Goal: Transaction & Acquisition: Obtain resource

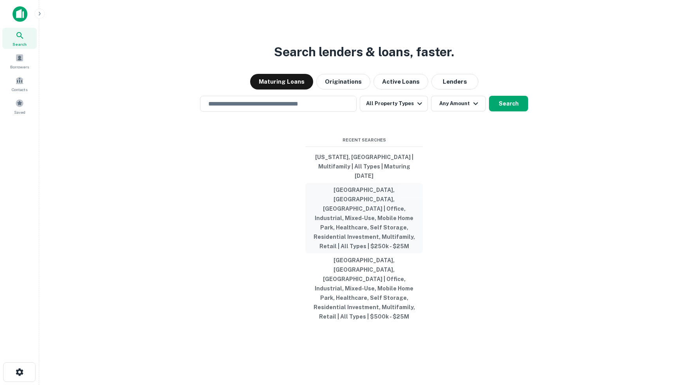
click at [345, 205] on button "[GEOGRAPHIC_DATA], [GEOGRAPHIC_DATA], [GEOGRAPHIC_DATA] | Office, Industrial, M…" at bounding box center [363, 218] width 117 height 70
type input "**********"
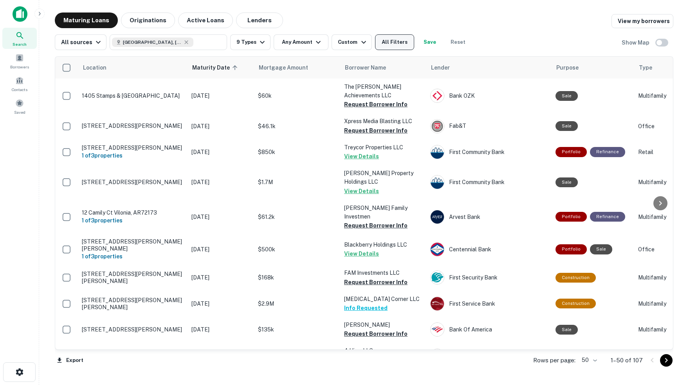
click at [399, 46] on button "All Filters" at bounding box center [394, 42] width 39 height 16
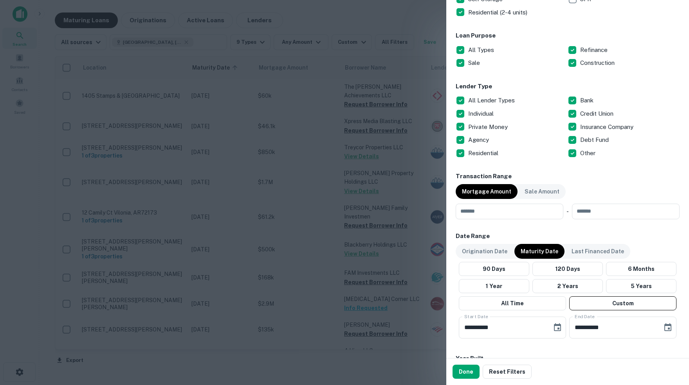
scroll to position [246, 0]
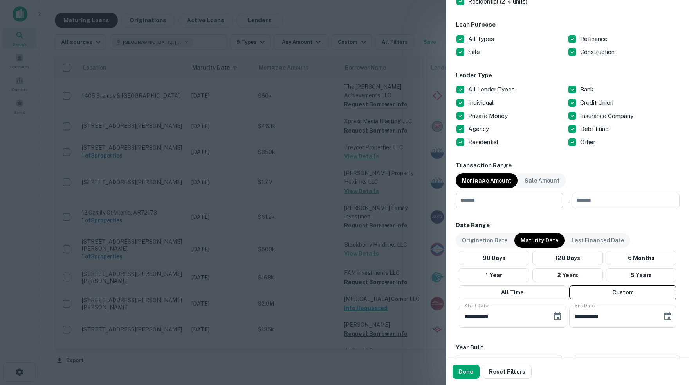
click at [499, 200] on input "number" at bounding box center [506, 201] width 102 height 16
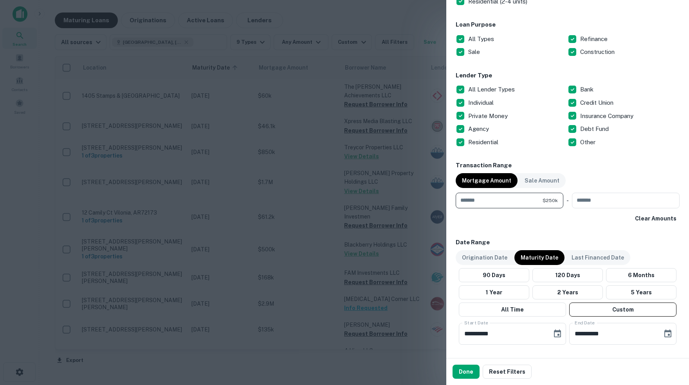
type input "******"
type input "********"
click at [513, 225] on div "**********" at bounding box center [567, 170] width 224 height 730
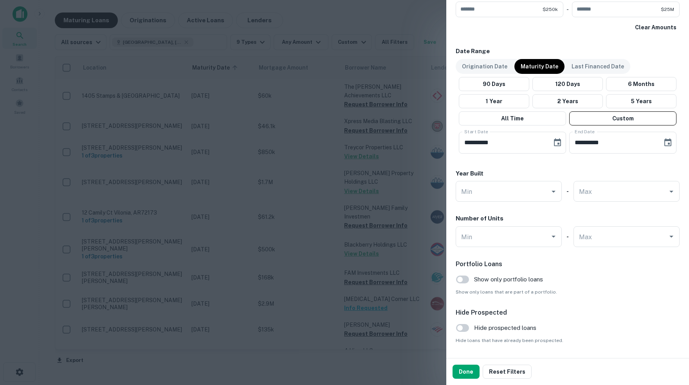
scroll to position [442, 0]
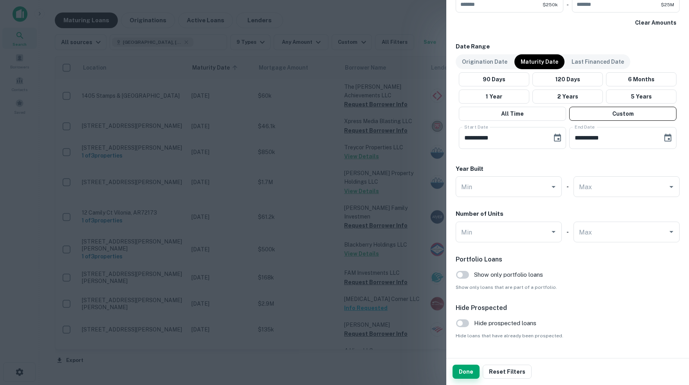
click at [467, 375] on button "Done" at bounding box center [465, 372] width 27 height 14
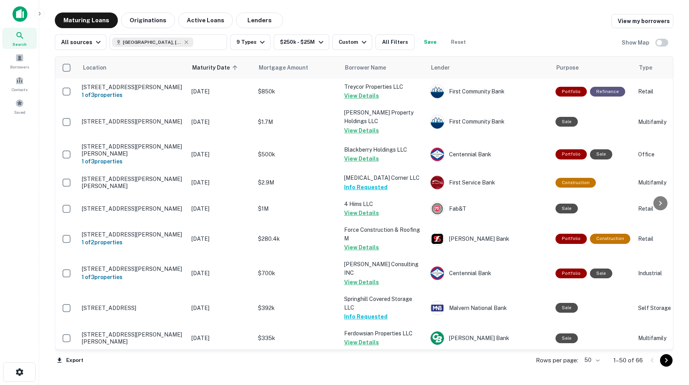
click at [593, 360] on body "Search Borrowers Contacts Saved Maturing Loans Originations Active Loans Lender…" at bounding box center [344, 192] width 689 height 385
click at [590, 369] on li "100" at bounding box center [588, 370] width 23 height 14
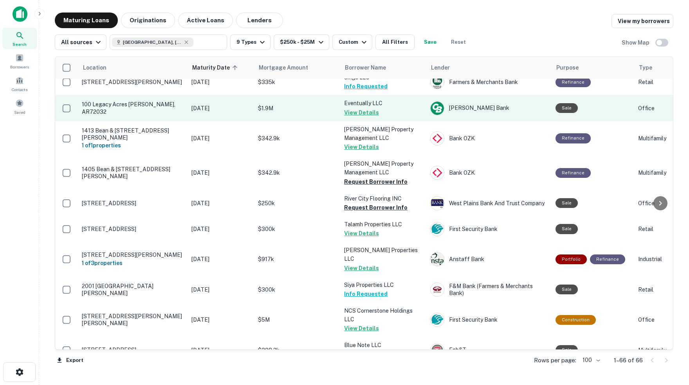
scroll to position [492, 0]
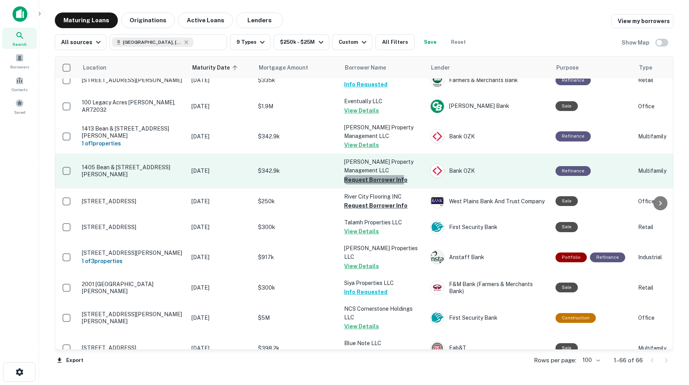
click at [366, 175] on button "Request Borrower Info" at bounding box center [375, 179] width 63 height 9
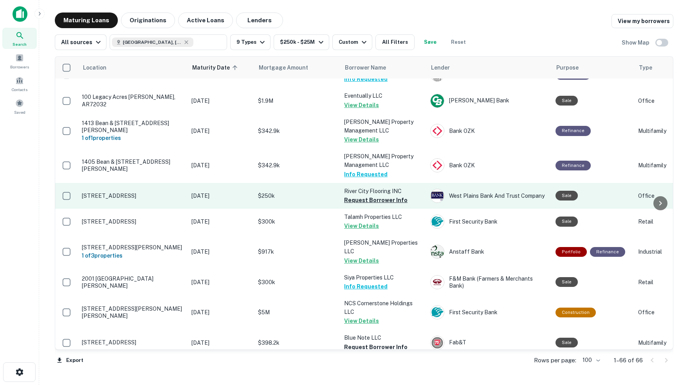
scroll to position [502, 0]
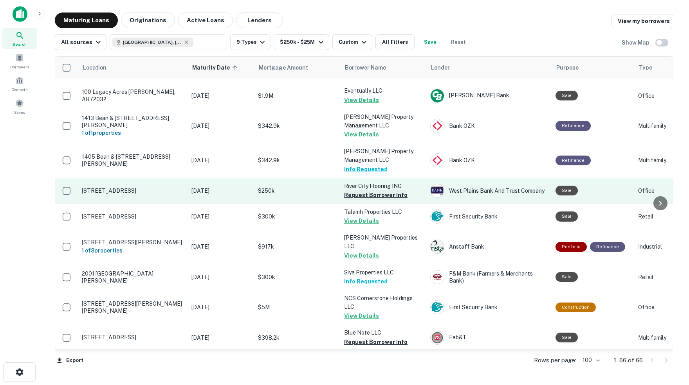
click at [351, 191] on button "Request Borrower Info" at bounding box center [375, 195] width 63 height 9
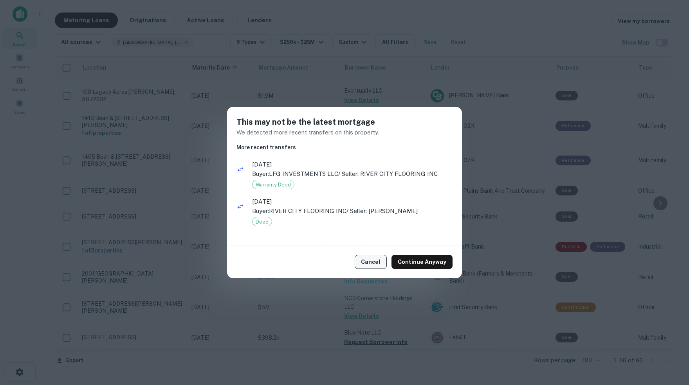
click at [371, 262] on button "Cancel" at bounding box center [370, 262] width 32 height 14
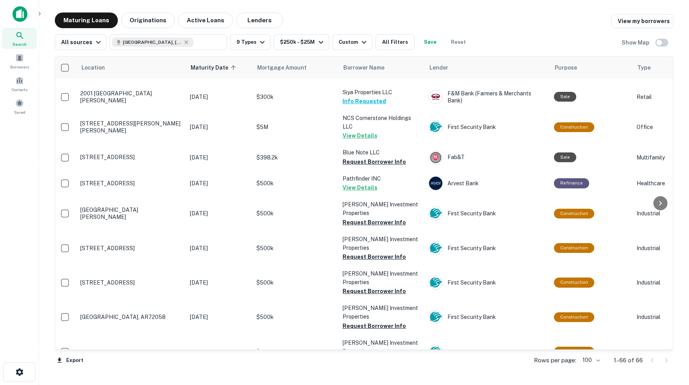
scroll to position [683, 2]
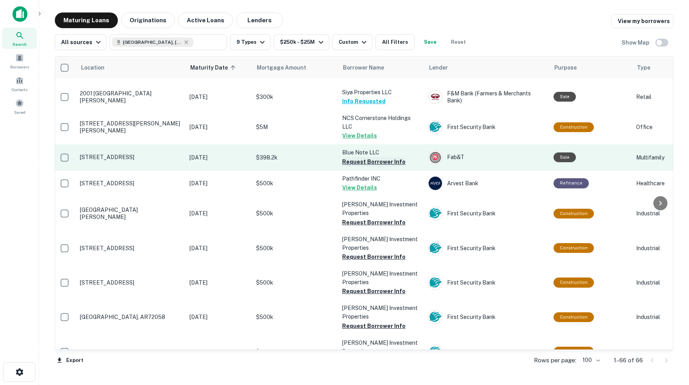
click at [367, 157] on button "Request Borrower Info" at bounding box center [373, 161] width 63 height 9
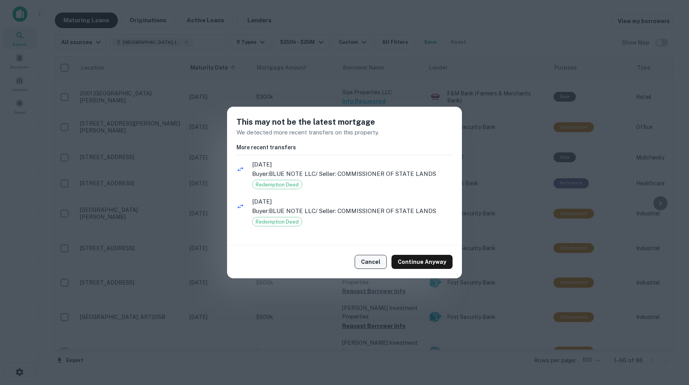
click at [369, 263] on button "Cancel" at bounding box center [370, 262] width 32 height 14
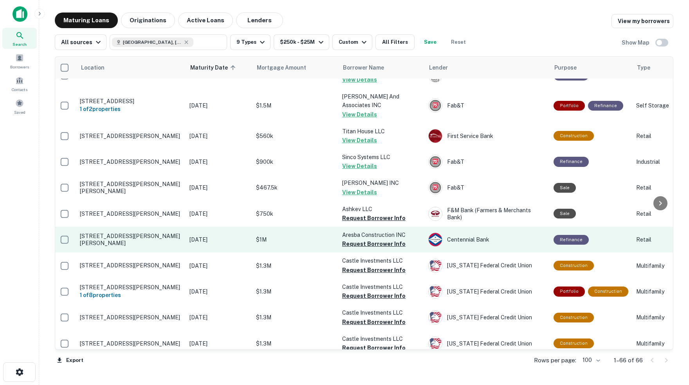
scroll to position [1270, 2]
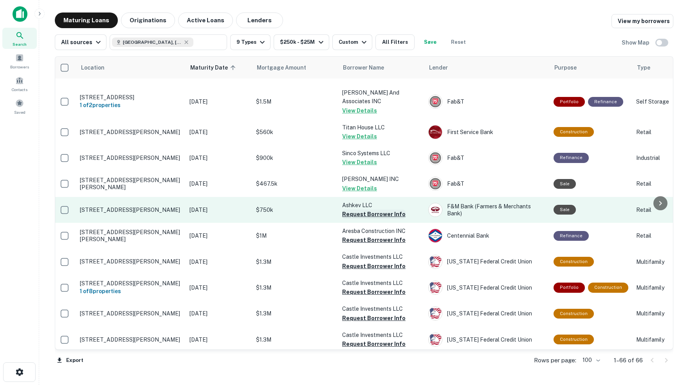
click at [364, 210] on button "Request Borrower Info" at bounding box center [373, 214] width 63 height 9
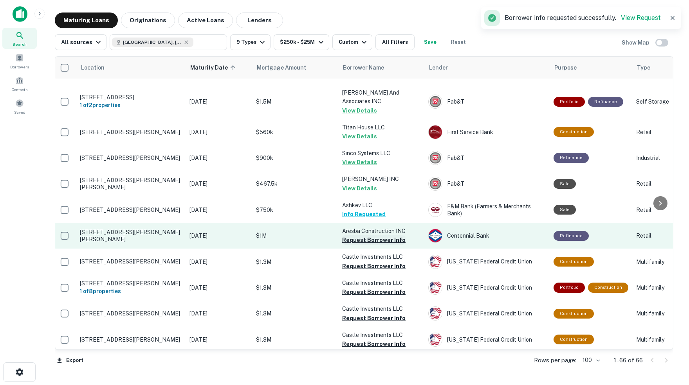
click at [359, 235] on button "Request Borrower Info" at bounding box center [373, 239] width 63 height 9
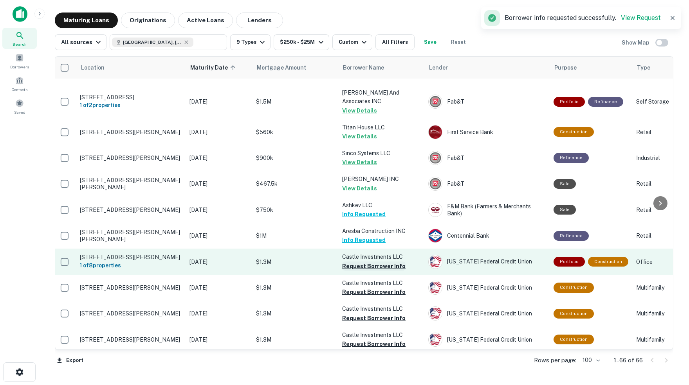
click at [352, 262] on button "Request Borrower Info" at bounding box center [373, 266] width 63 height 9
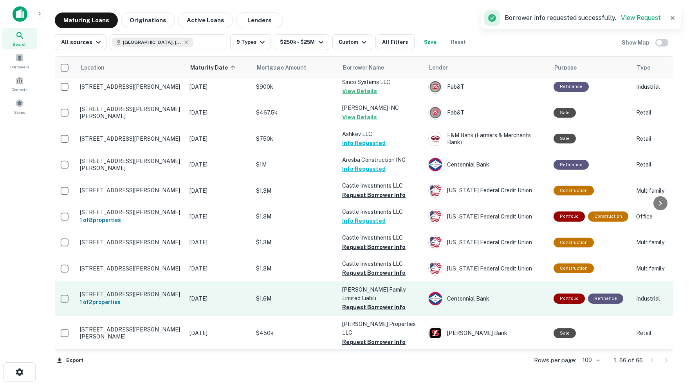
scroll to position [1342, 2]
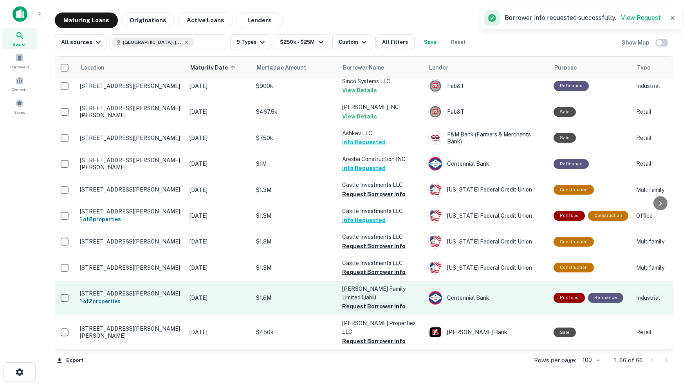
click at [372, 302] on button "Request Borrower Info" at bounding box center [373, 306] width 63 height 9
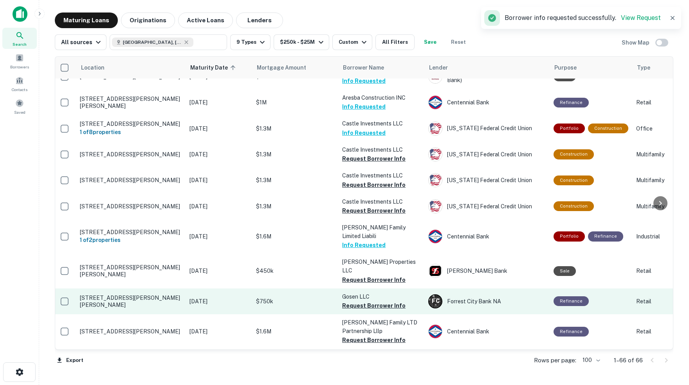
scroll to position [1404, 2]
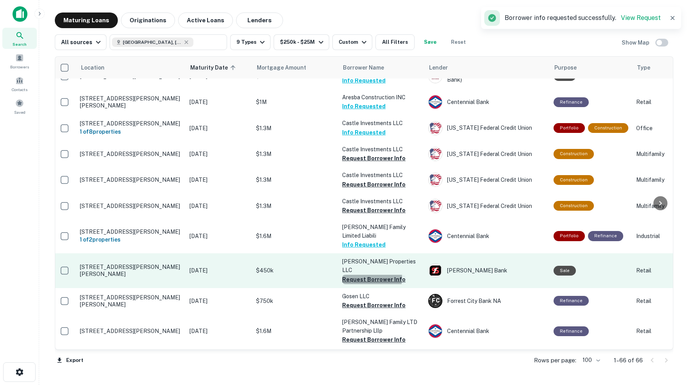
click at [360, 275] on button "Request Borrower Info" at bounding box center [373, 279] width 63 height 9
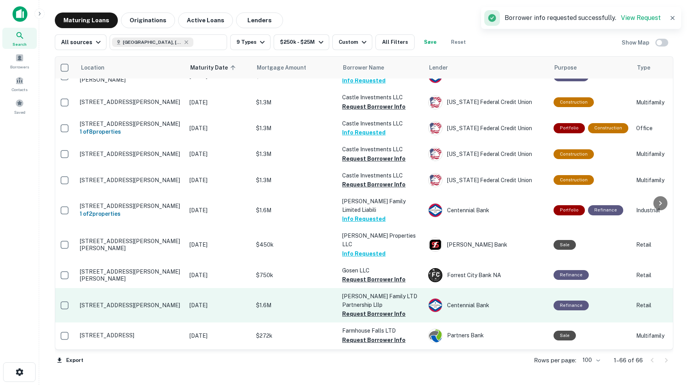
scroll to position [1440, 2]
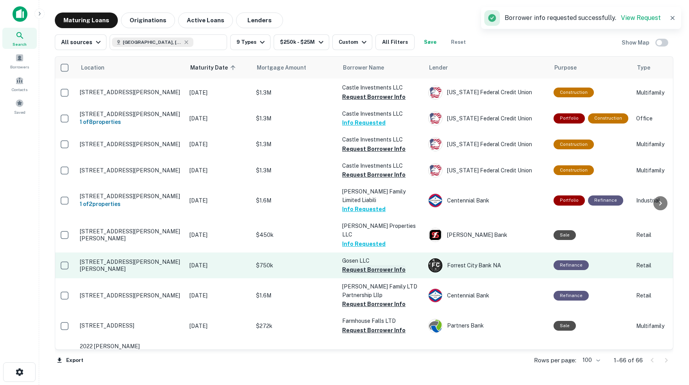
click at [374, 265] on button "Request Borrower Info" at bounding box center [373, 269] width 63 height 9
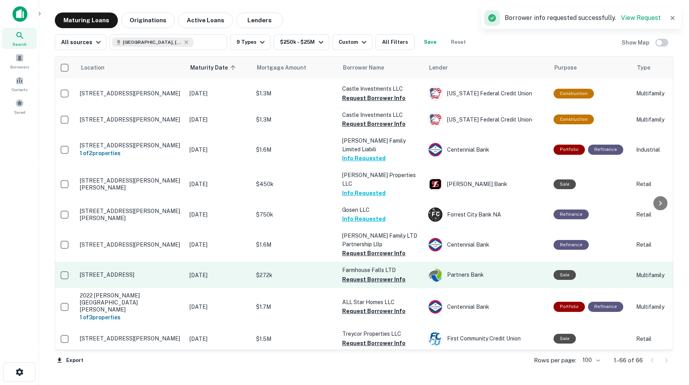
scroll to position [1492, 1]
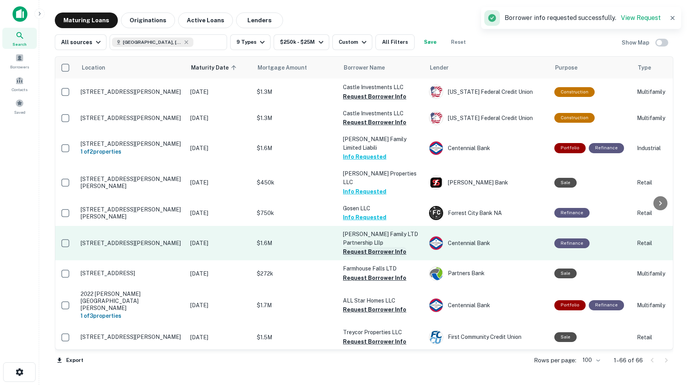
click at [358, 247] on button "Request Borrower Info" at bounding box center [374, 251] width 63 height 9
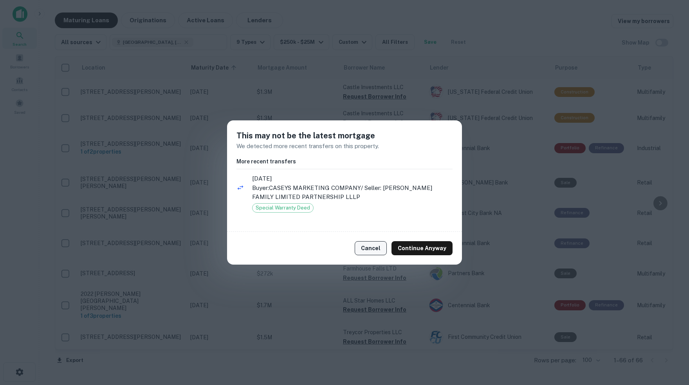
click at [371, 249] on button "Cancel" at bounding box center [370, 248] width 32 height 14
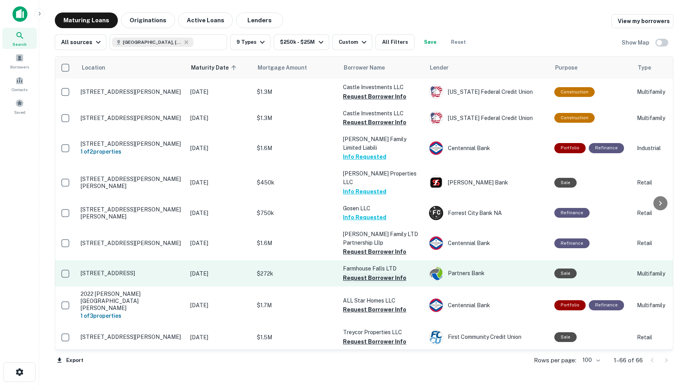
click at [352, 273] on button "Request Borrower Info" at bounding box center [374, 277] width 63 height 9
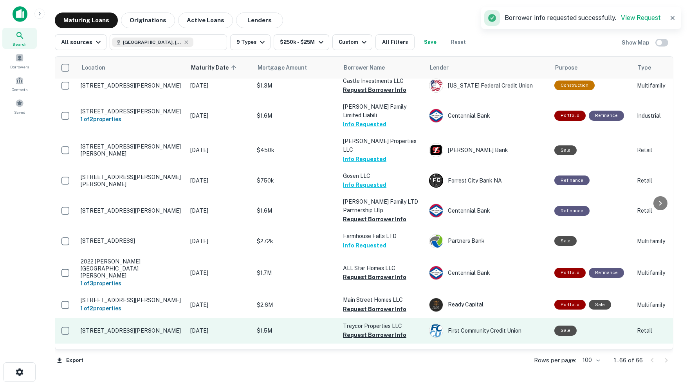
scroll to position [0, 0]
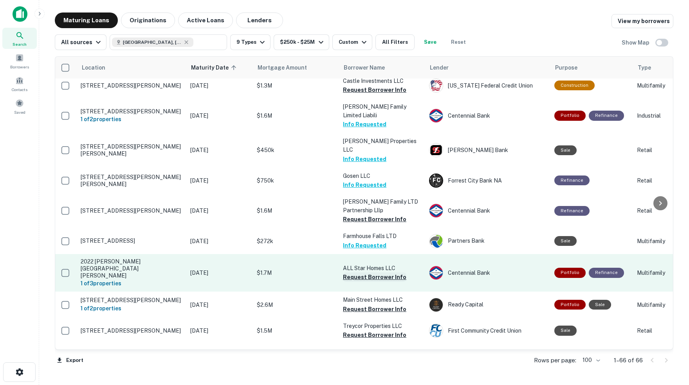
click at [349, 273] on button "Request Borrower Info" at bounding box center [374, 277] width 63 height 9
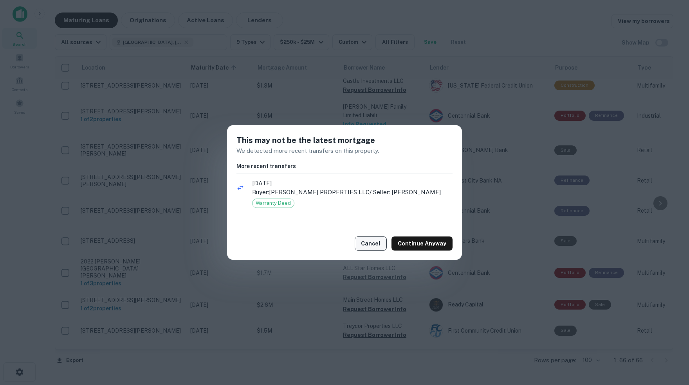
click at [372, 242] on button "Cancel" at bounding box center [370, 244] width 32 height 14
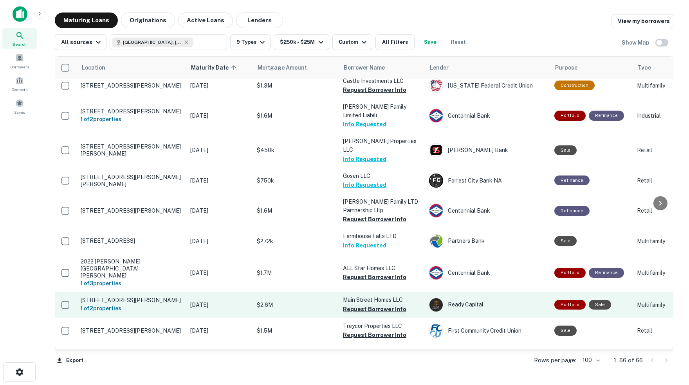
click at [355, 305] on button "Request Borrower Info" at bounding box center [374, 309] width 63 height 9
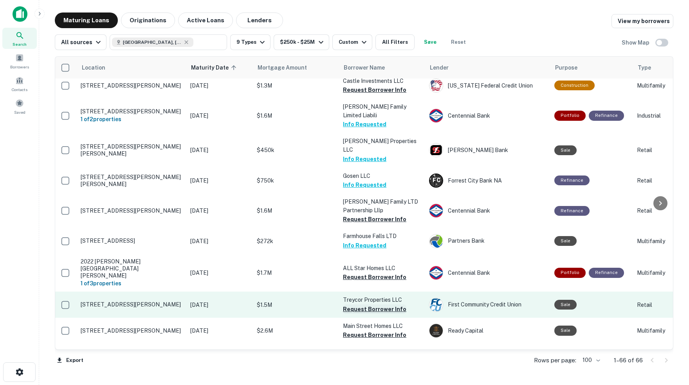
click at [365, 305] on button "Request Borrower Info" at bounding box center [374, 309] width 63 height 9
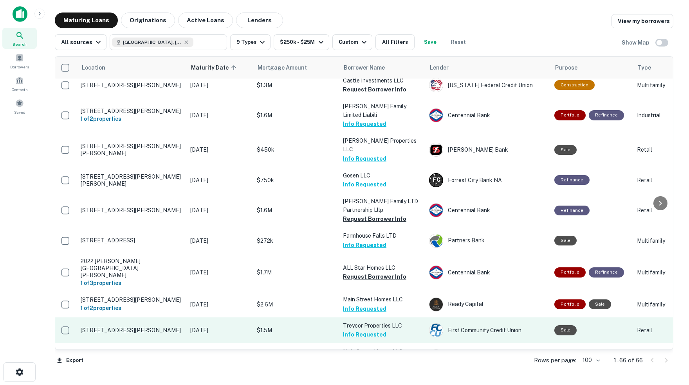
scroll to position [1524, 1]
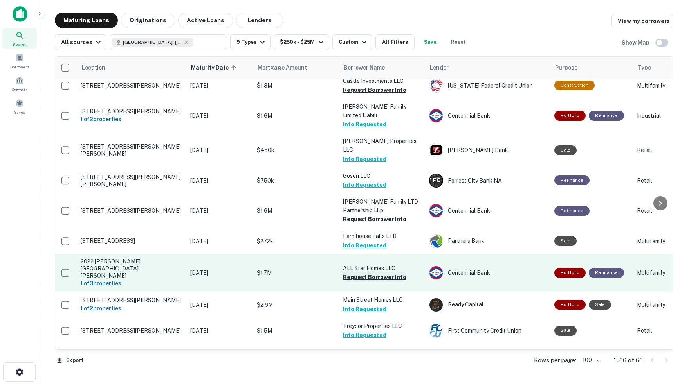
click at [356, 273] on button "Request Borrower Info" at bounding box center [374, 277] width 63 height 9
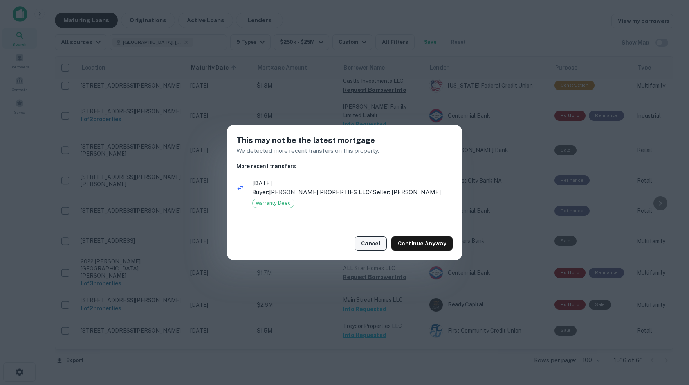
click at [372, 246] on button "Cancel" at bounding box center [370, 244] width 32 height 14
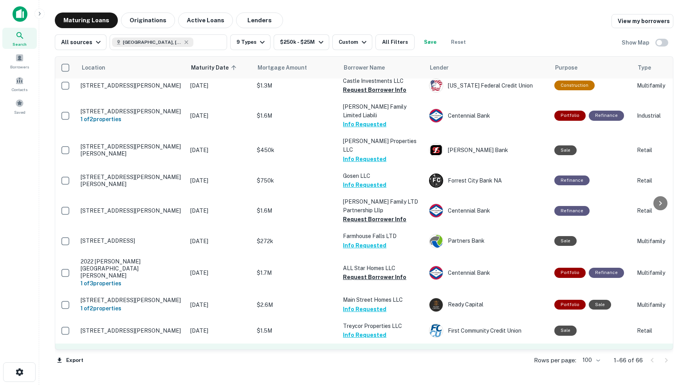
scroll to position [0, 0]
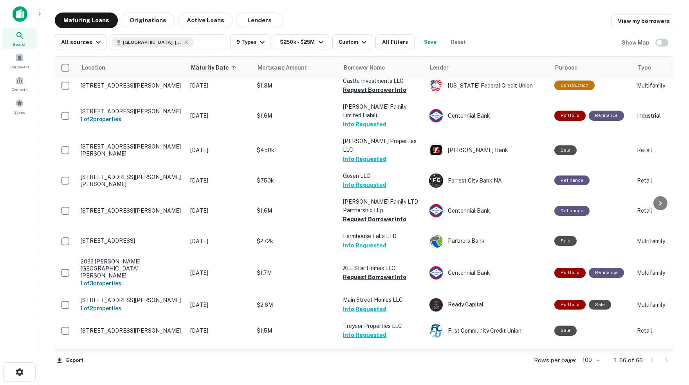
click at [370, 383] on button "Request Borrower Info" at bounding box center [374, 387] width 63 height 9
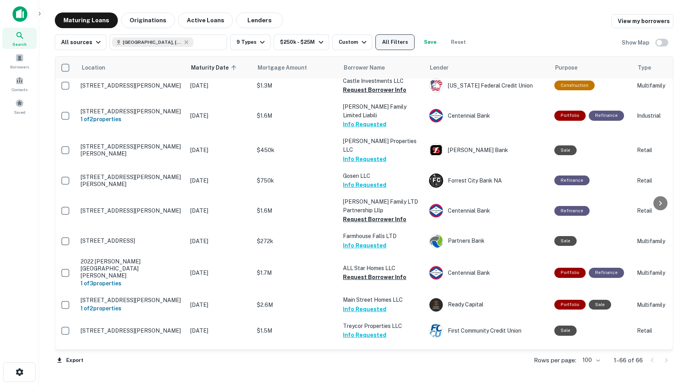
click at [410, 43] on button "All Filters" at bounding box center [394, 42] width 39 height 16
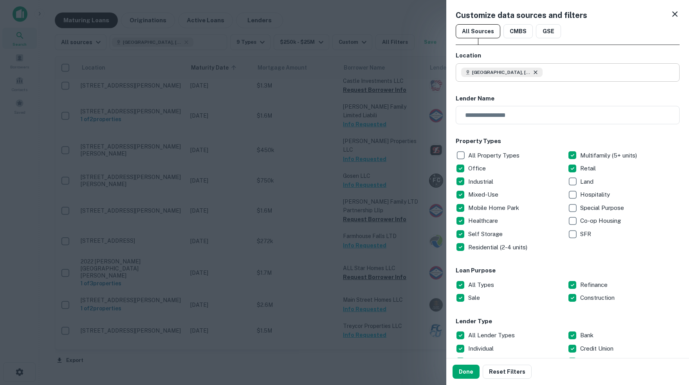
click at [536, 75] on icon at bounding box center [535, 72] width 6 height 6
click at [522, 73] on input "text" at bounding box center [570, 72] width 218 height 18
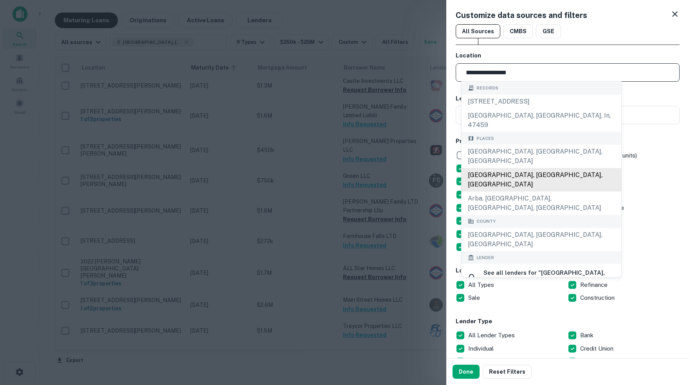
click at [518, 168] on div "[GEOGRAPHIC_DATA], [GEOGRAPHIC_DATA], [GEOGRAPHIC_DATA]" at bounding box center [541, 179] width 160 height 23
type input "**********"
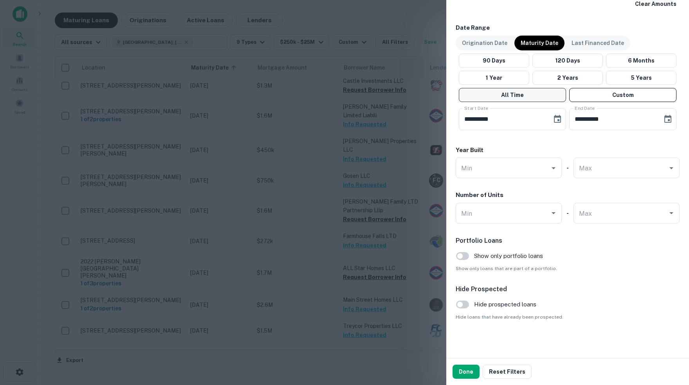
scroll to position [461, 0]
click at [465, 372] on button "Done" at bounding box center [465, 372] width 27 height 14
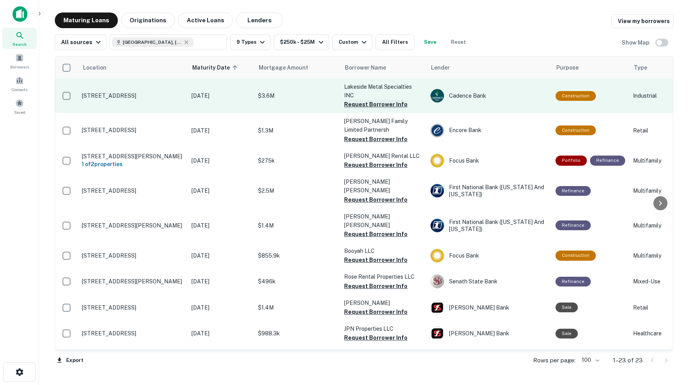
click at [361, 102] on button "Request Borrower Info" at bounding box center [375, 104] width 63 height 9
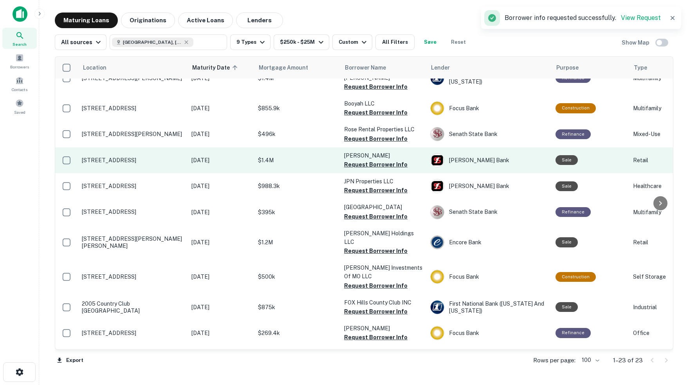
scroll to position [149, 0]
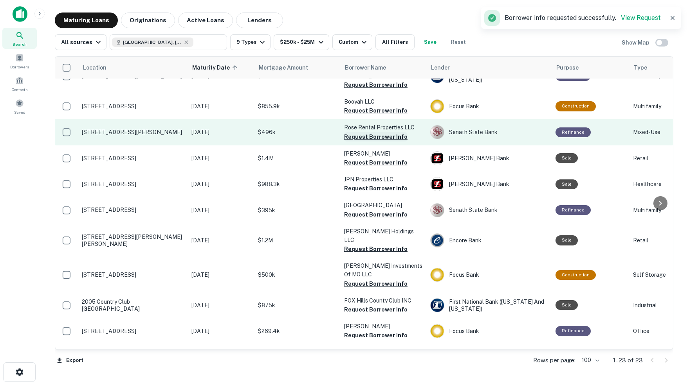
click at [375, 132] on button "Request Borrower Info" at bounding box center [375, 136] width 63 height 9
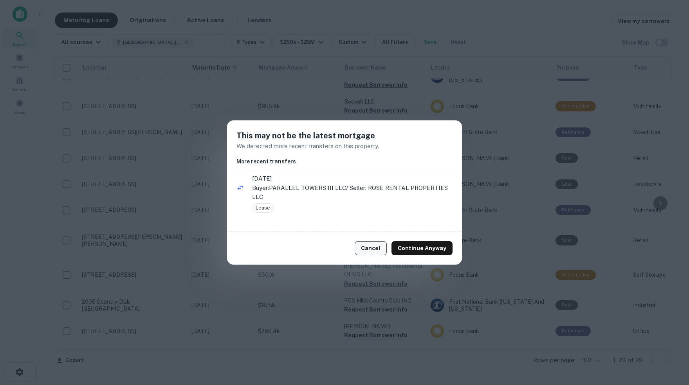
click at [378, 251] on button "Cancel" at bounding box center [370, 248] width 32 height 14
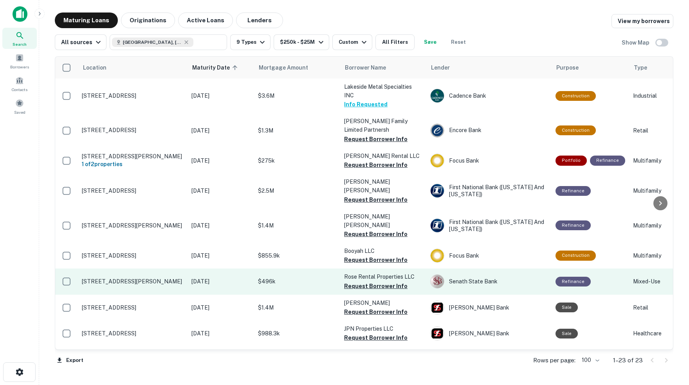
scroll to position [0, 0]
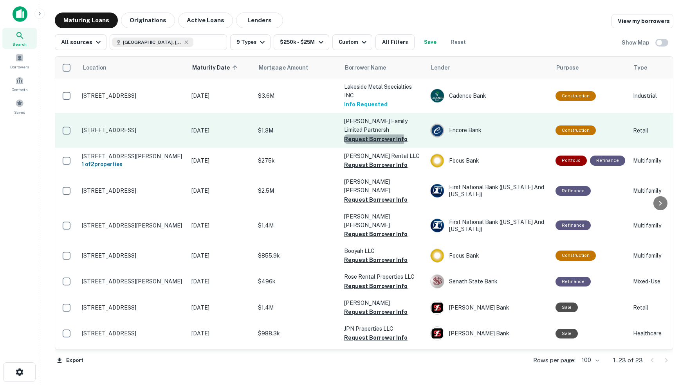
click at [367, 138] on button "Request Borrower Info" at bounding box center [375, 139] width 63 height 9
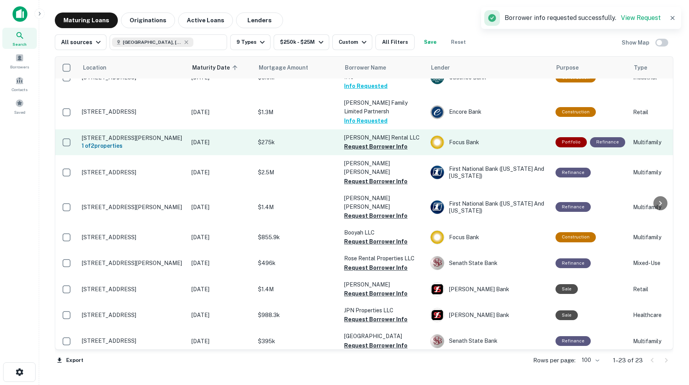
scroll to position [19, 0]
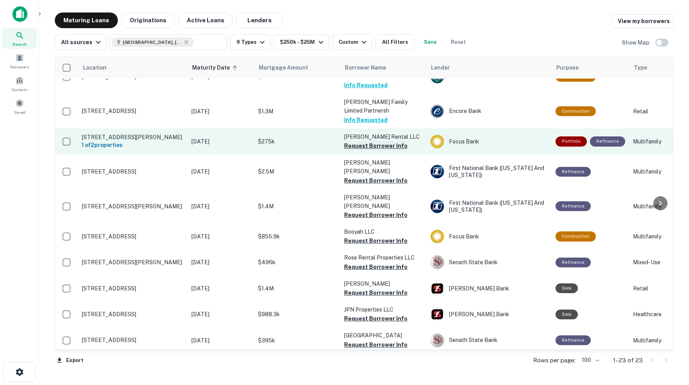
click at [382, 142] on button "Request Borrower Info" at bounding box center [375, 145] width 63 height 9
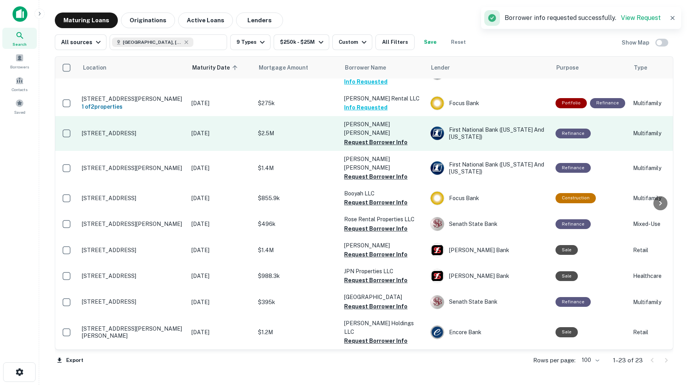
scroll to position [60, 0]
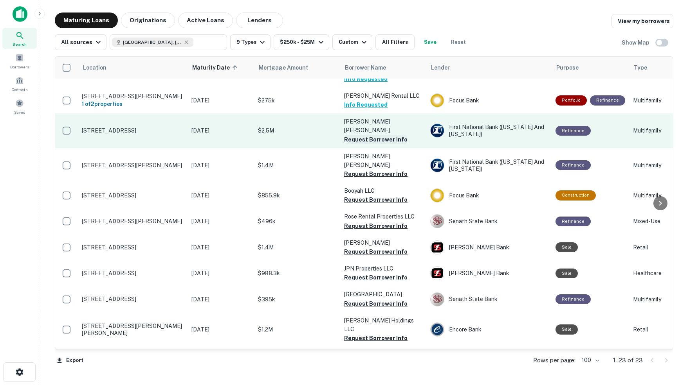
click at [372, 135] on button "Request Borrower Info" at bounding box center [375, 139] width 63 height 9
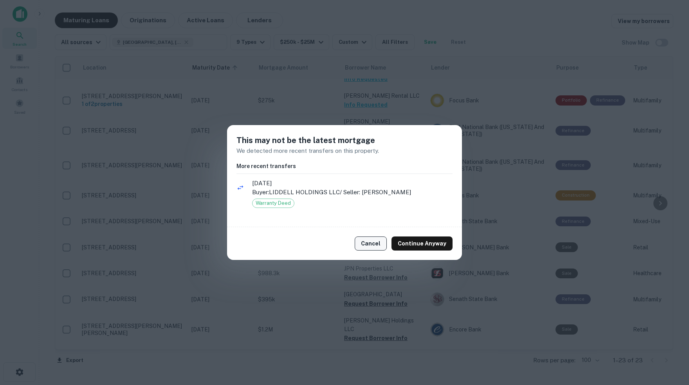
click at [379, 246] on button "Cancel" at bounding box center [370, 244] width 32 height 14
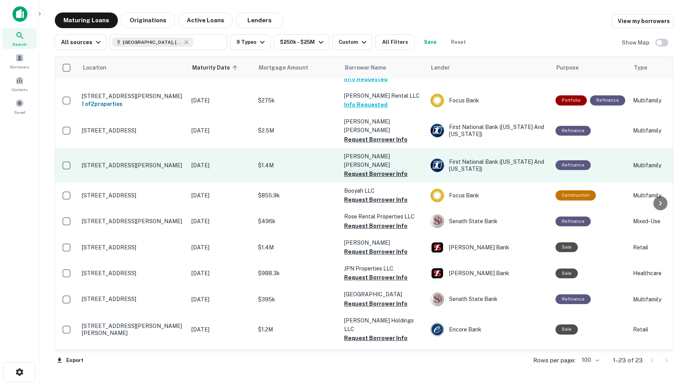
click at [374, 169] on button "Request Borrower Info" at bounding box center [375, 173] width 63 height 9
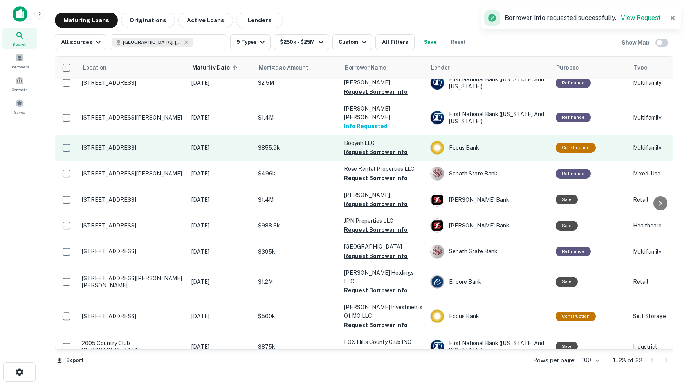
scroll to position [108, 0]
click at [370, 147] on button "Request Borrower Info" at bounding box center [375, 151] width 63 height 9
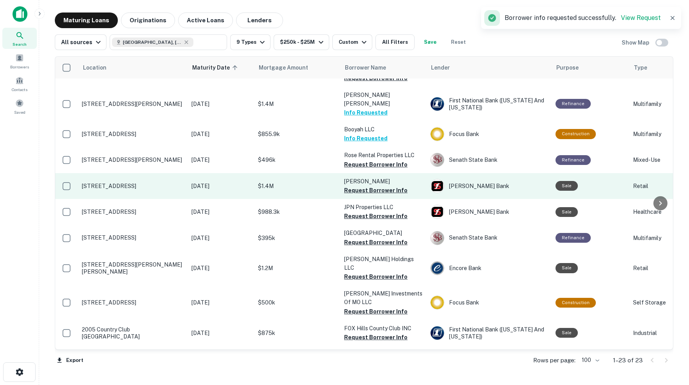
scroll to position [128, 0]
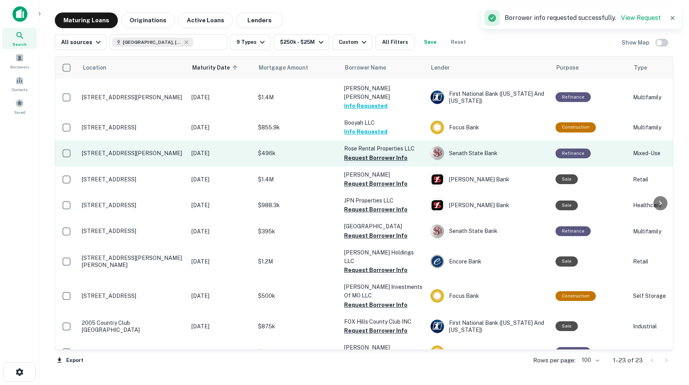
click at [373, 153] on button "Request Borrower Info" at bounding box center [375, 157] width 63 height 9
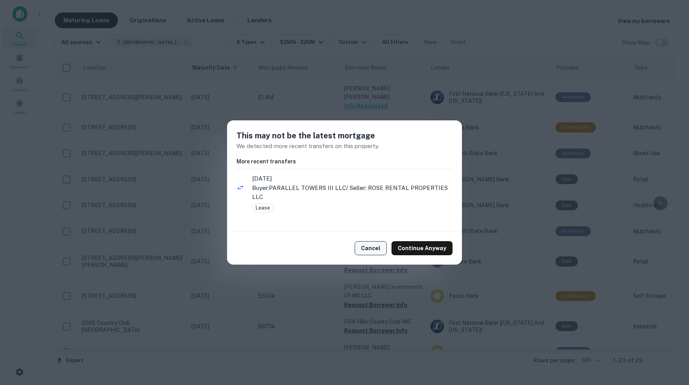
click at [372, 244] on button "Cancel" at bounding box center [370, 248] width 32 height 14
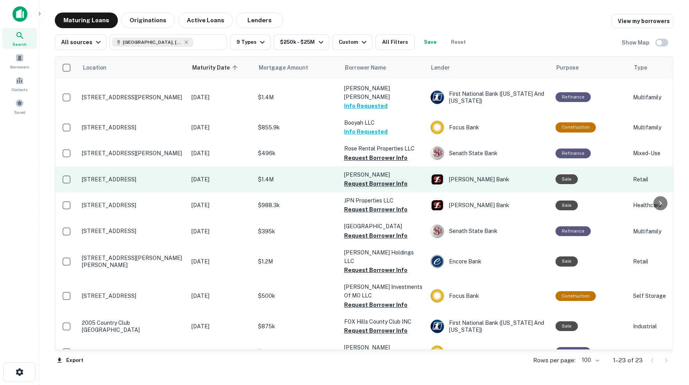
click at [370, 179] on button "Request Borrower Info" at bounding box center [375, 183] width 63 height 9
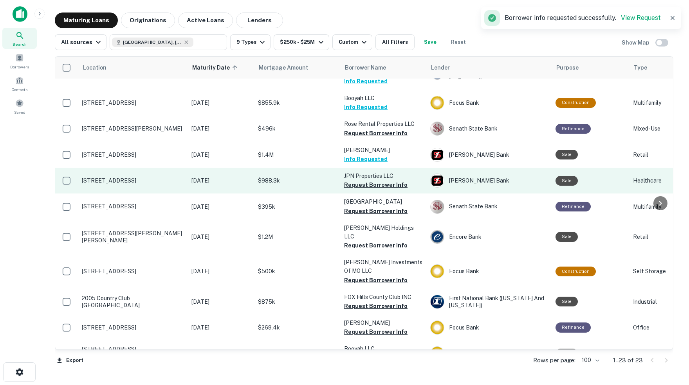
scroll to position [158, 0]
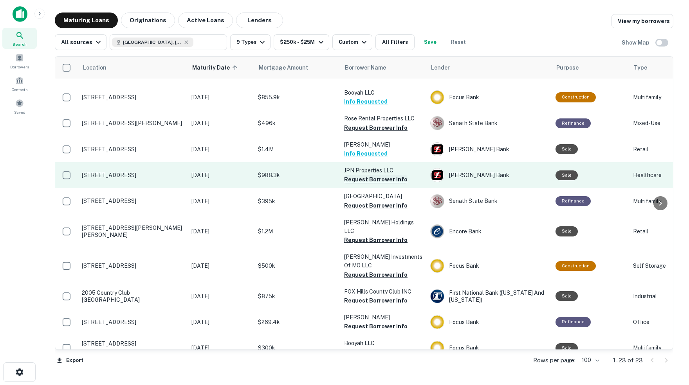
click at [385, 175] on button "Request Borrower Info" at bounding box center [375, 179] width 63 height 9
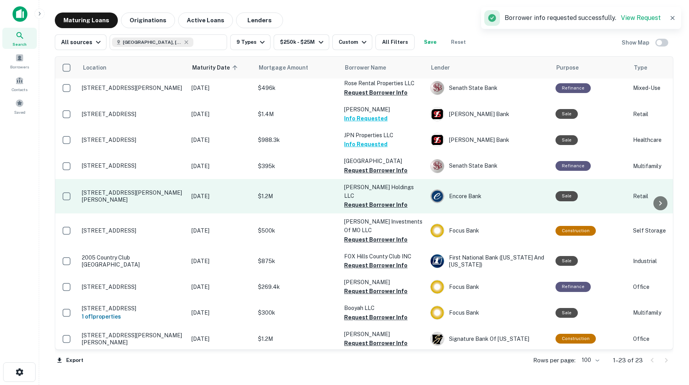
scroll to position [196, 0]
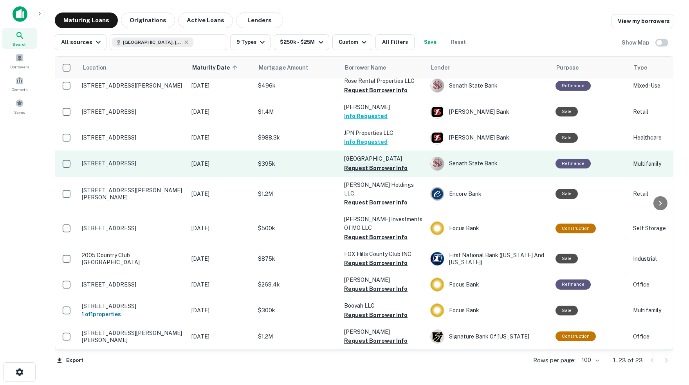
click at [374, 164] on button "Request Borrower Info" at bounding box center [375, 168] width 63 height 9
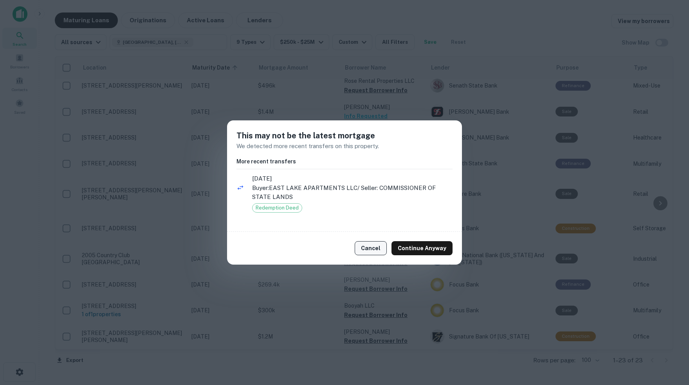
click at [374, 251] on button "Cancel" at bounding box center [370, 248] width 32 height 14
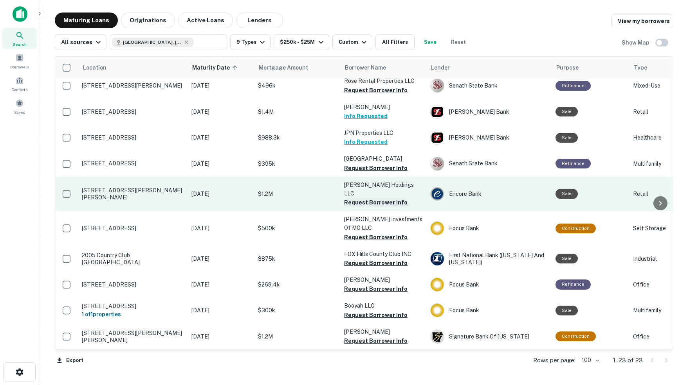
click at [368, 198] on button "Request Borrower Info" at bounding box center [375, 202] width 63 height 9
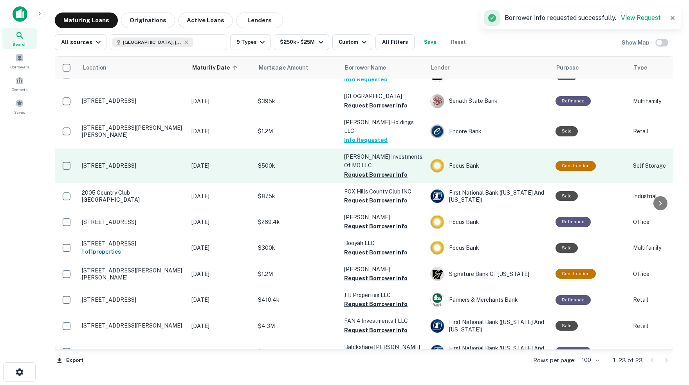
scroll to position [260, 0]
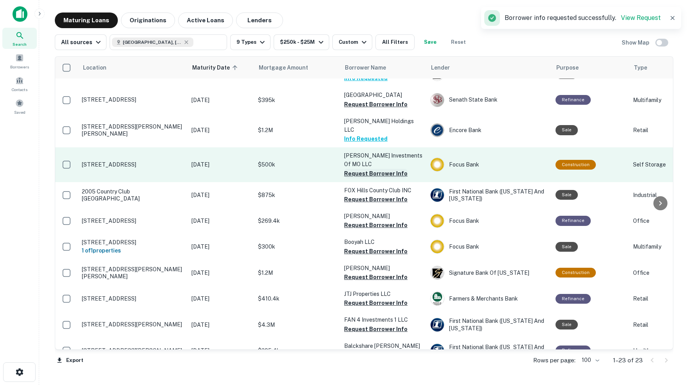
click at [376, 169] on button "Request Borrower Info" at bounding box center [375, 173] width 63 height 9
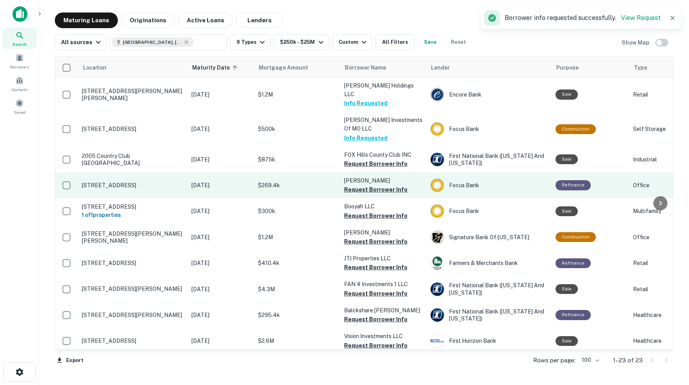
scroll to position [298, 0]
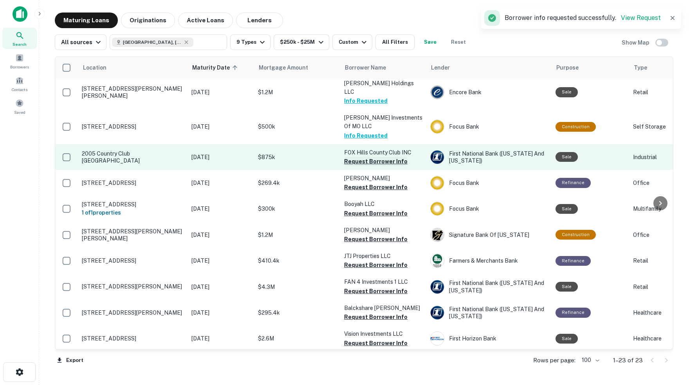
click at [381, 157] on button "Request Borrower Info" at bounding box center [375, 161] width 63 height 9
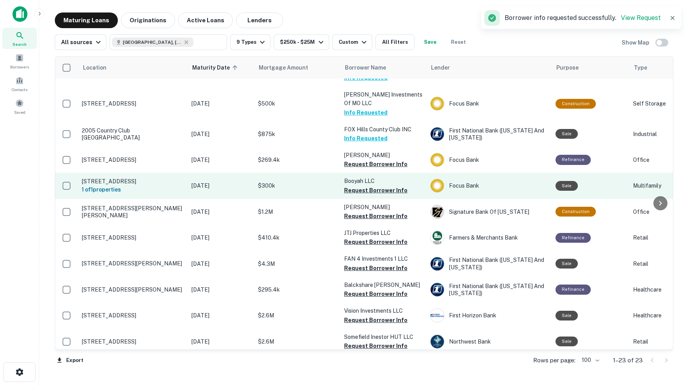
scroll to position [323, 0]
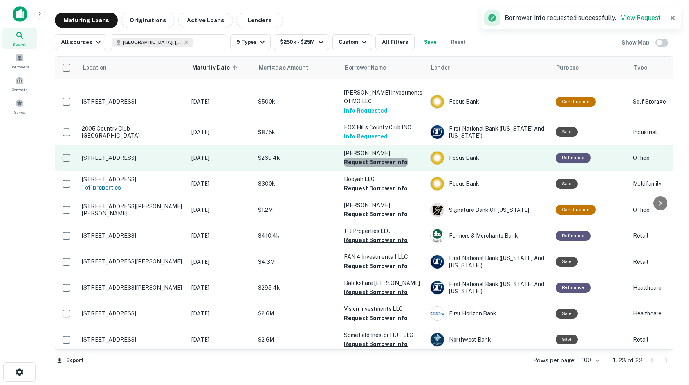
click at [379, 158] on button "Request Borrower Info" at bounding box center [375, 162] width 63 height 9
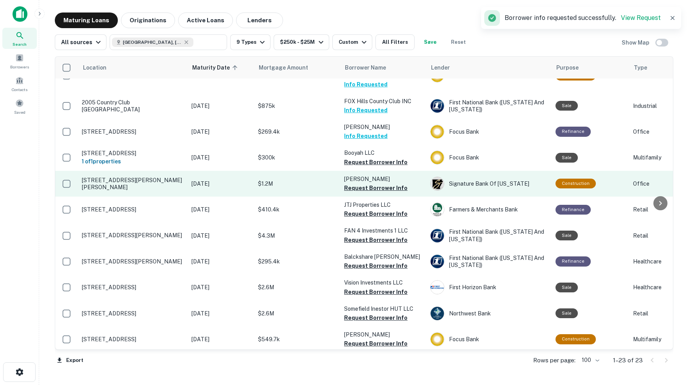
scroll to position [349, 0]
click at [381, 184] on button "Request Borrower Info" at bounding box center [375, 188] width 63 height 9
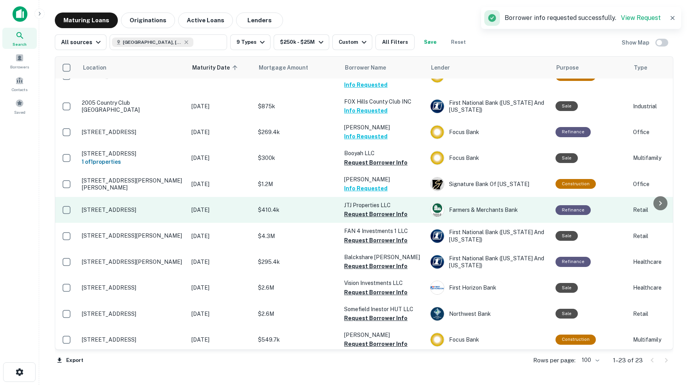
scroll to position [0, 0]
click at [379, 210] on button "Request Borrower Info" at bounding box center [375, 214] width 63 height 9
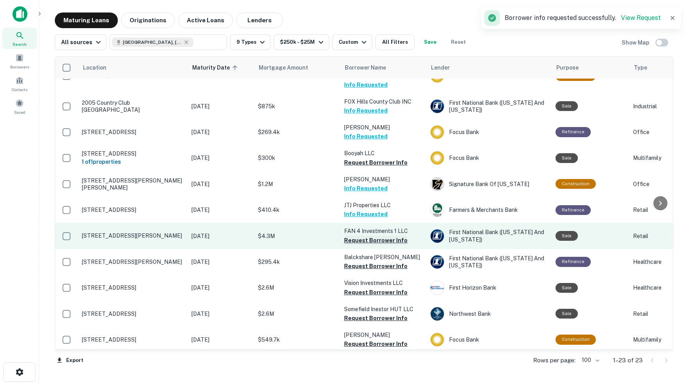
click at [383, 236] on button "Request Borrower Info" at bounding box center [375, 240] width 63 height 9
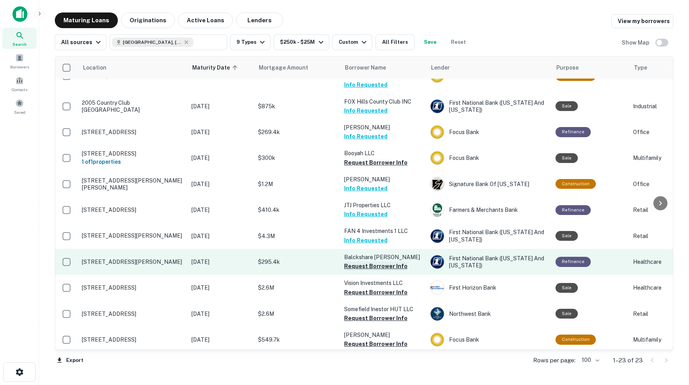
click at [377, 262] on button "Request Borrower Info" at bounding box center [375, 266] width 63 height 9
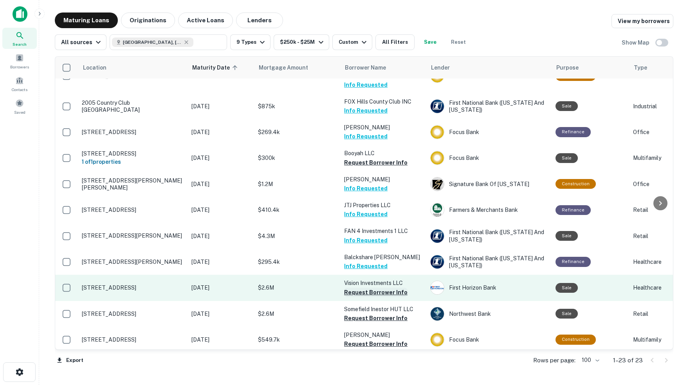
click at [374, 288] on button "Request Borrower Info" at bounding box center [375, 292] width 63 height 9
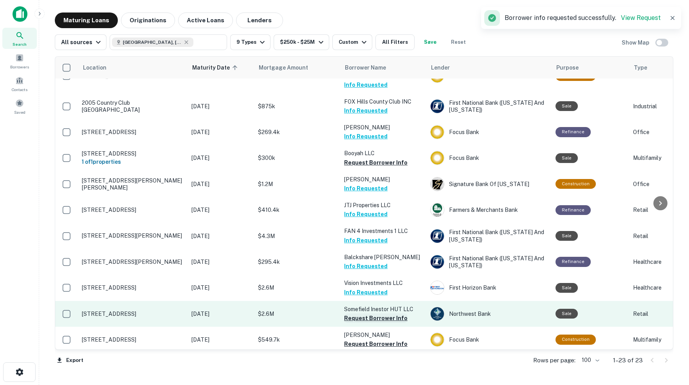
click at [385, 314] on button "Request Borrower Info" at bounding box center [375, 318] width 63 height 9
